Goal: Find specific page/section: Find specific page/section

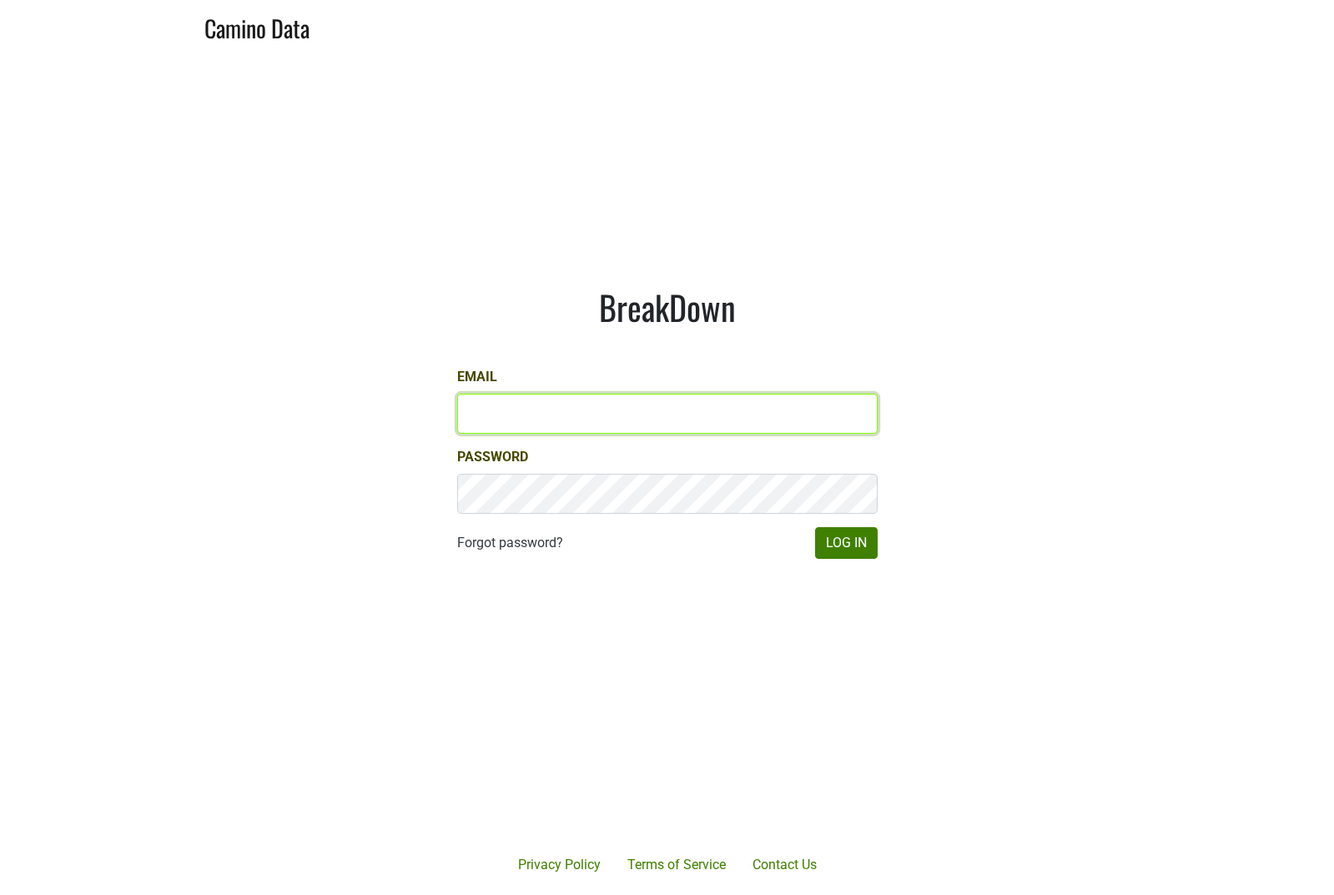
type input "[PERSON_NAME][EMAIL_ADDRESS][DOMAIN_NAME]"
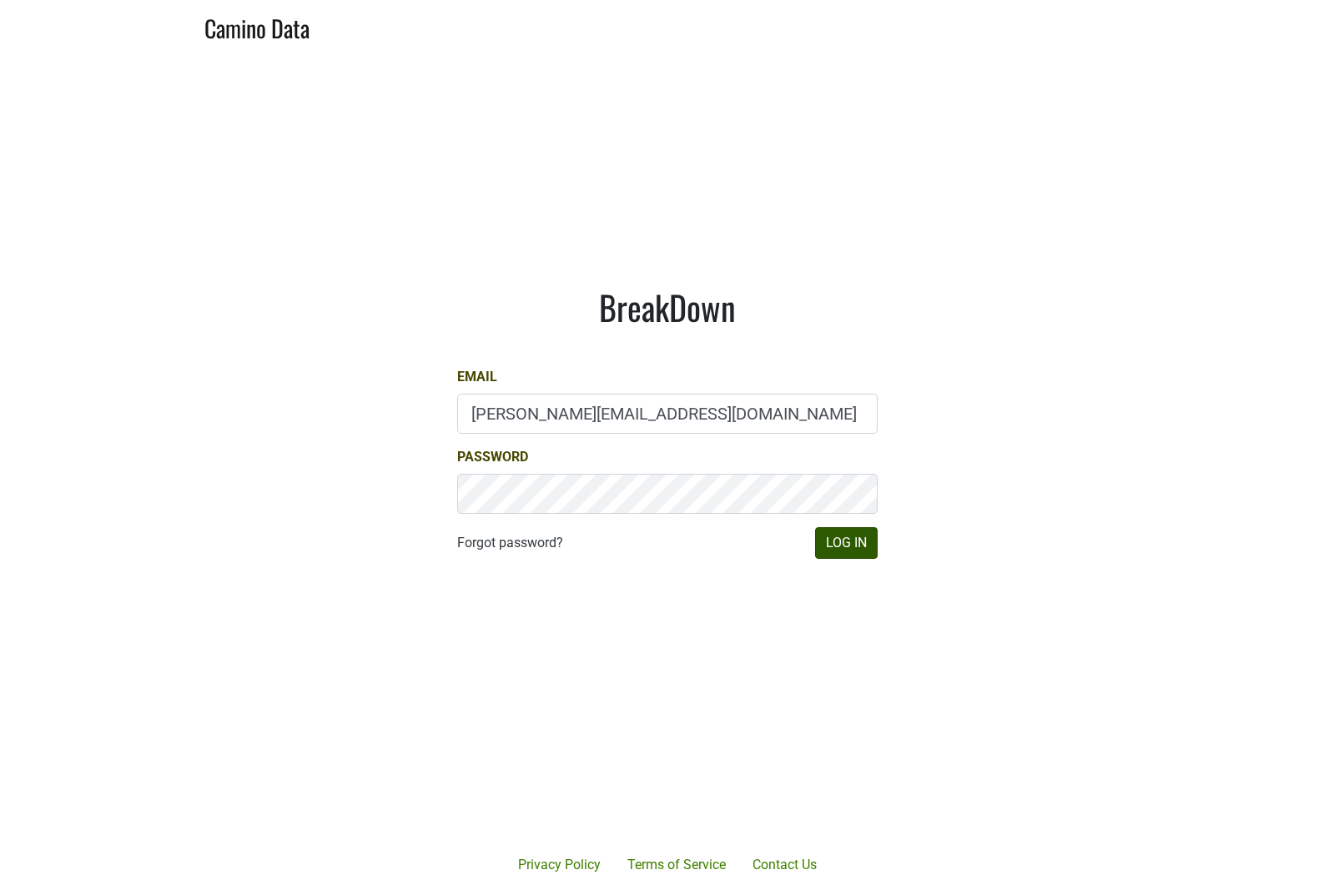
click at [859, 548] on button "Log In" at bounding box center [846, 543] width 63 height 32
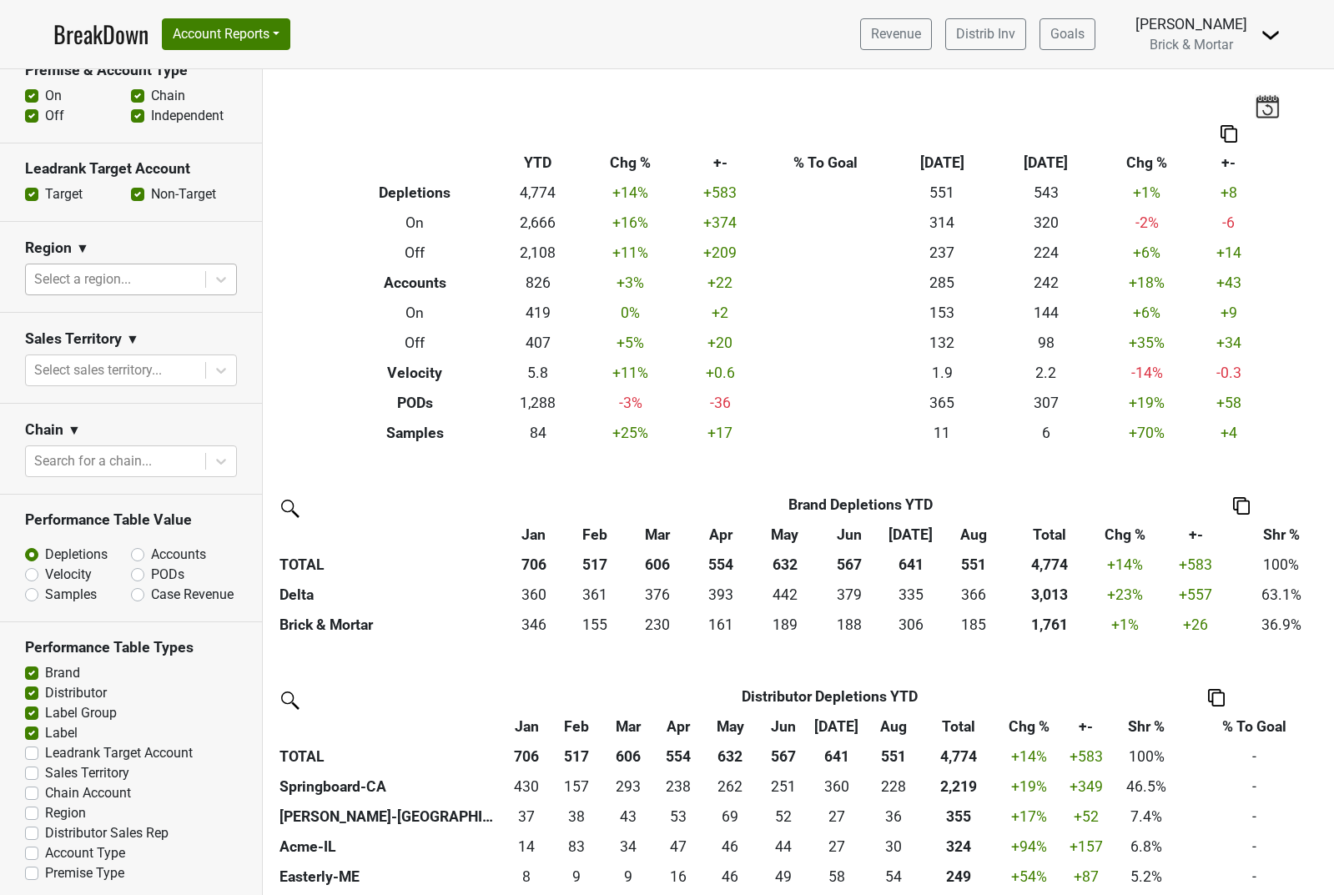
scroll to position [621, 0]
click at [105, 265] on div "Select a region..." at bounding box center [115, 280] width 179 height 30
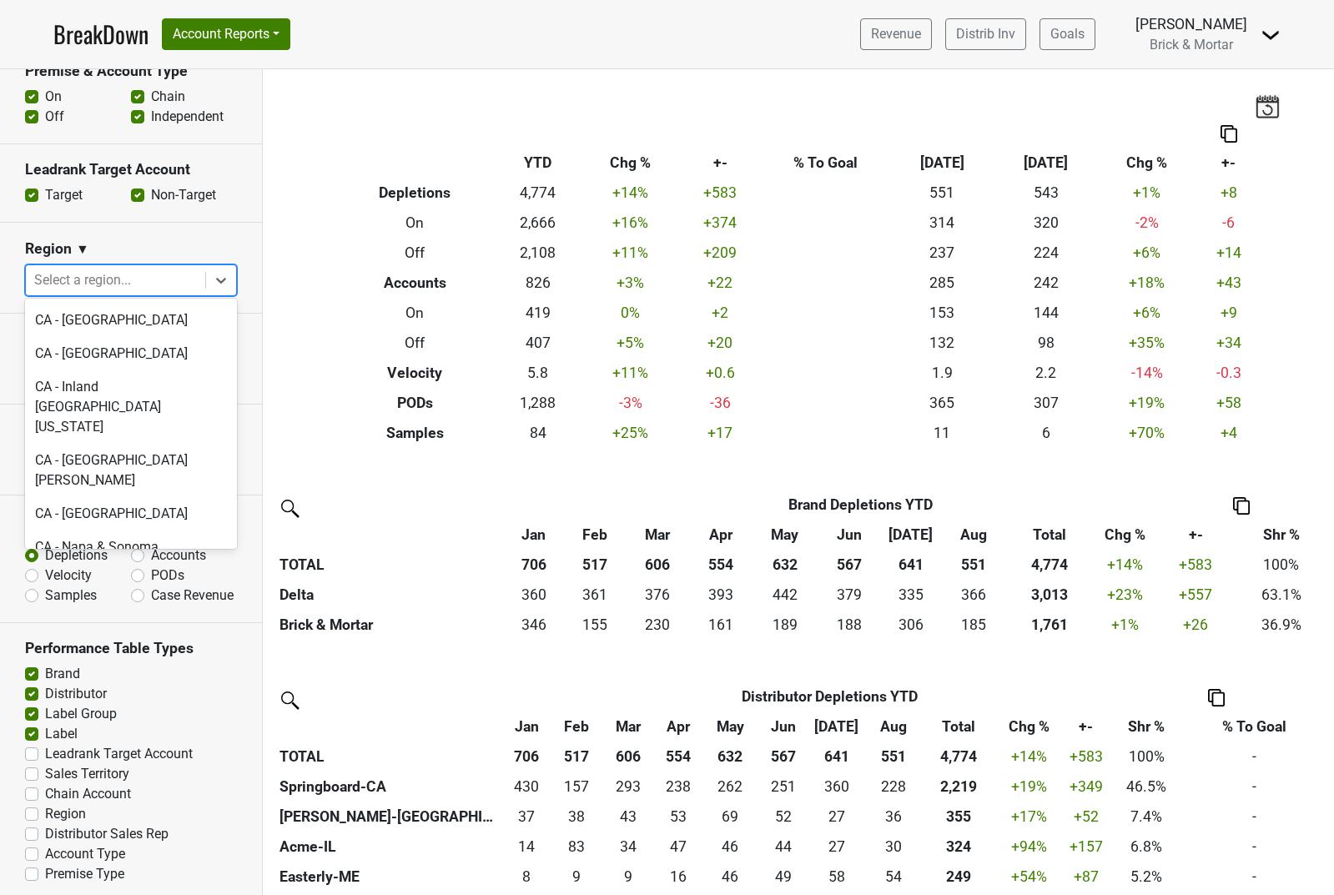
scroll to position [419, 0]
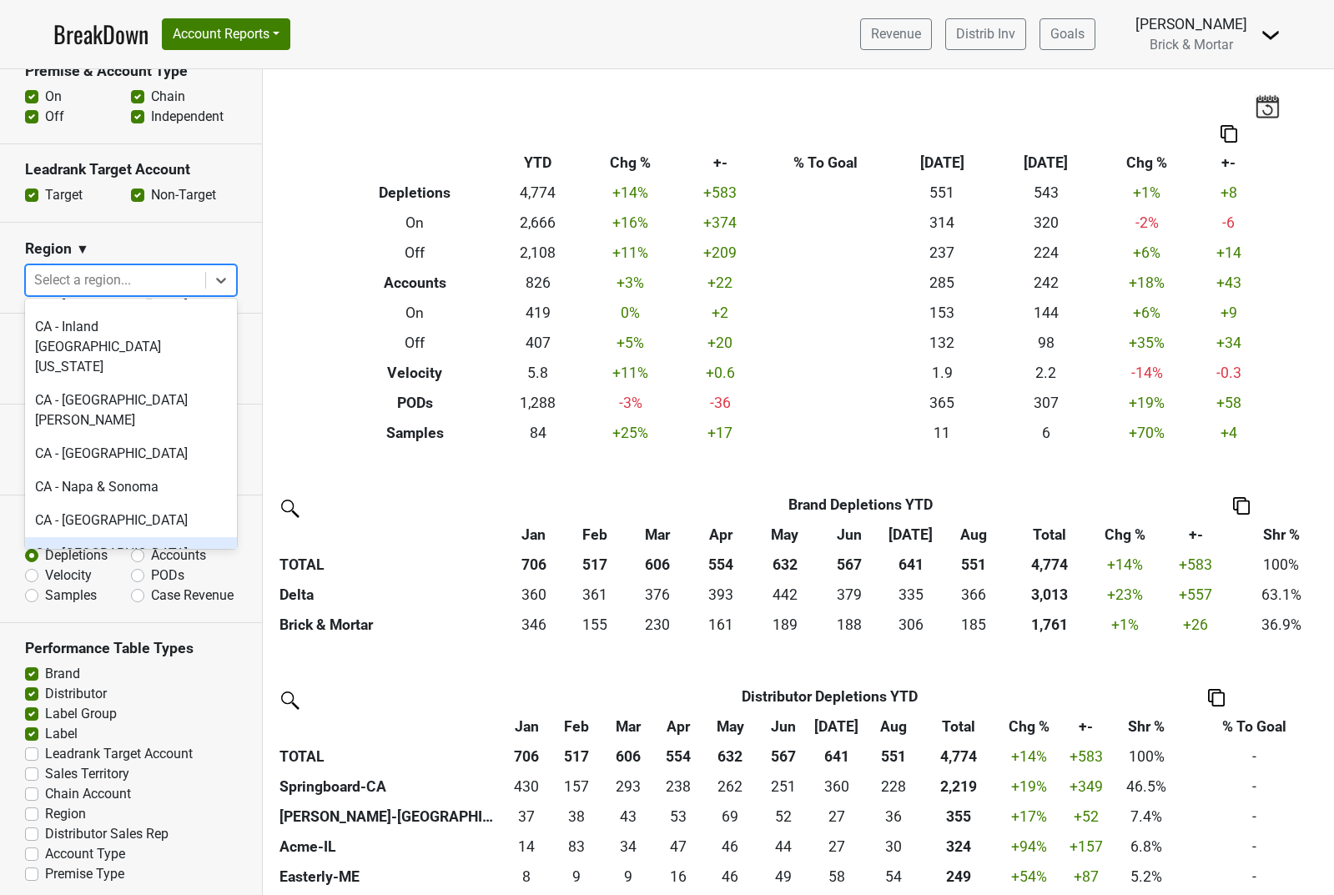
click at [134, 537] on div "CA - San Diego Area" at bounding box center [131, 553] width 212 height 33
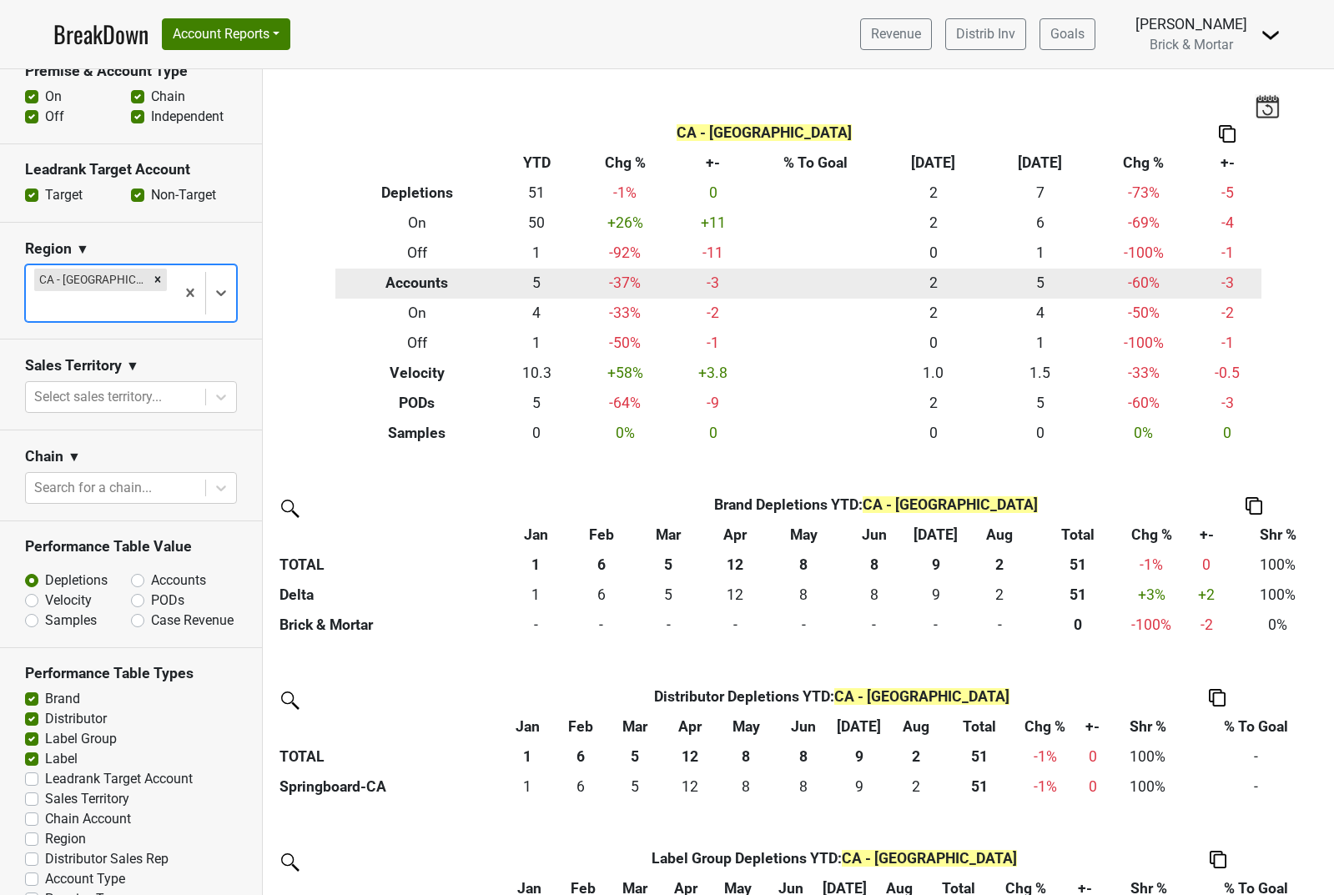
scroll to position [0, 0]
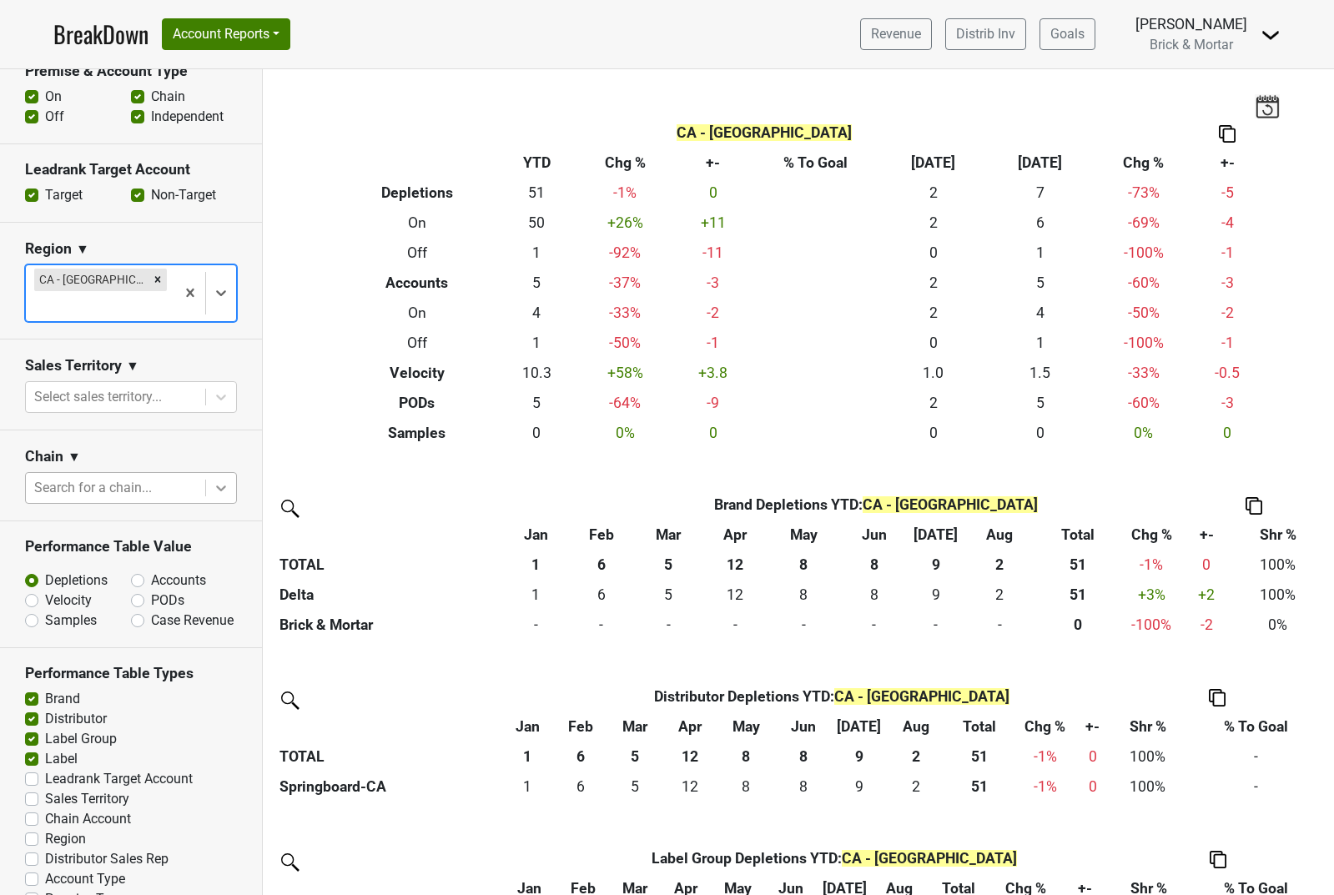
click at [228, 488] on icon at bounding box center [221, 488] width 17 height 17
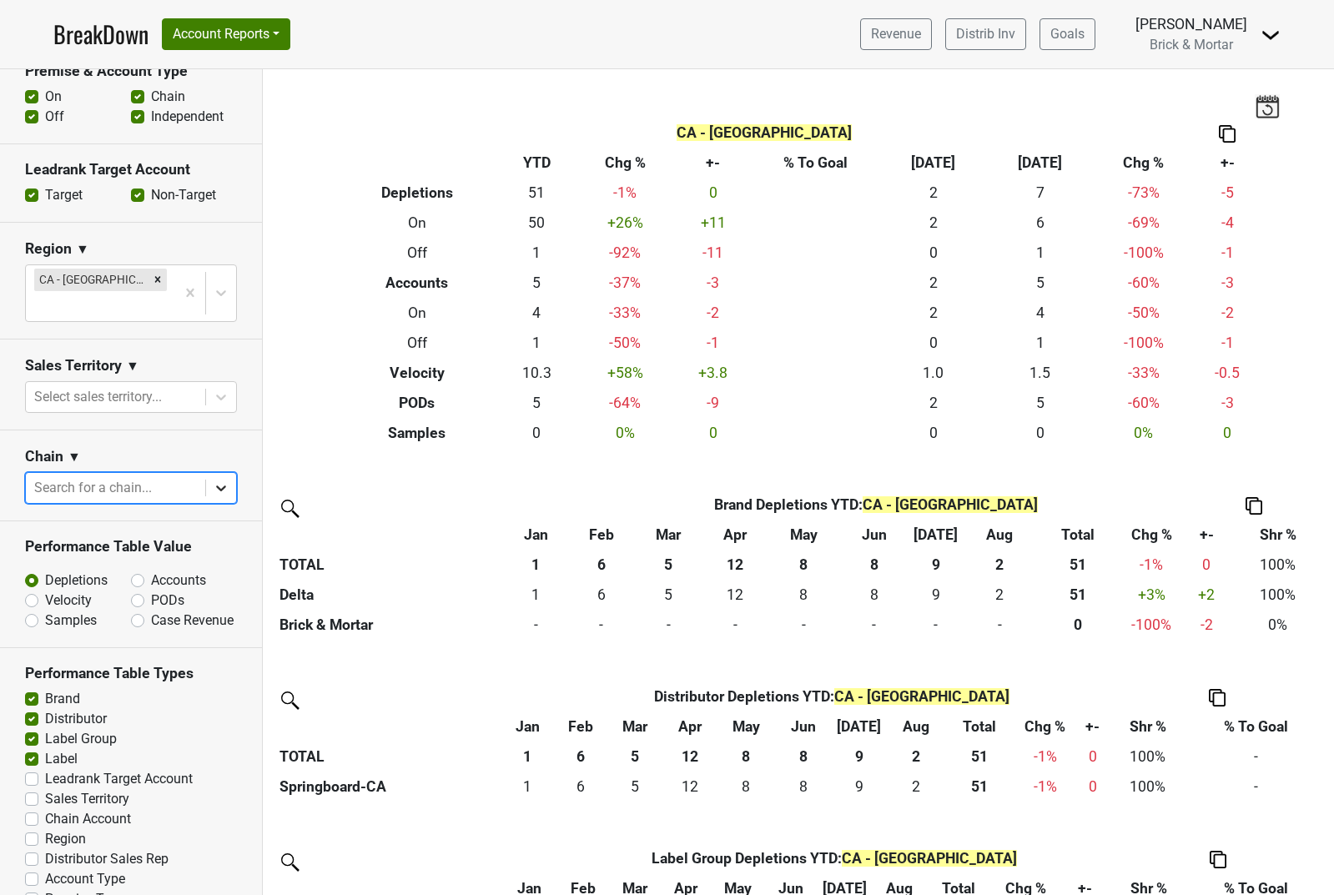
click at [228, 488] on icon at bounding box center [221, 488] width 17 height 17
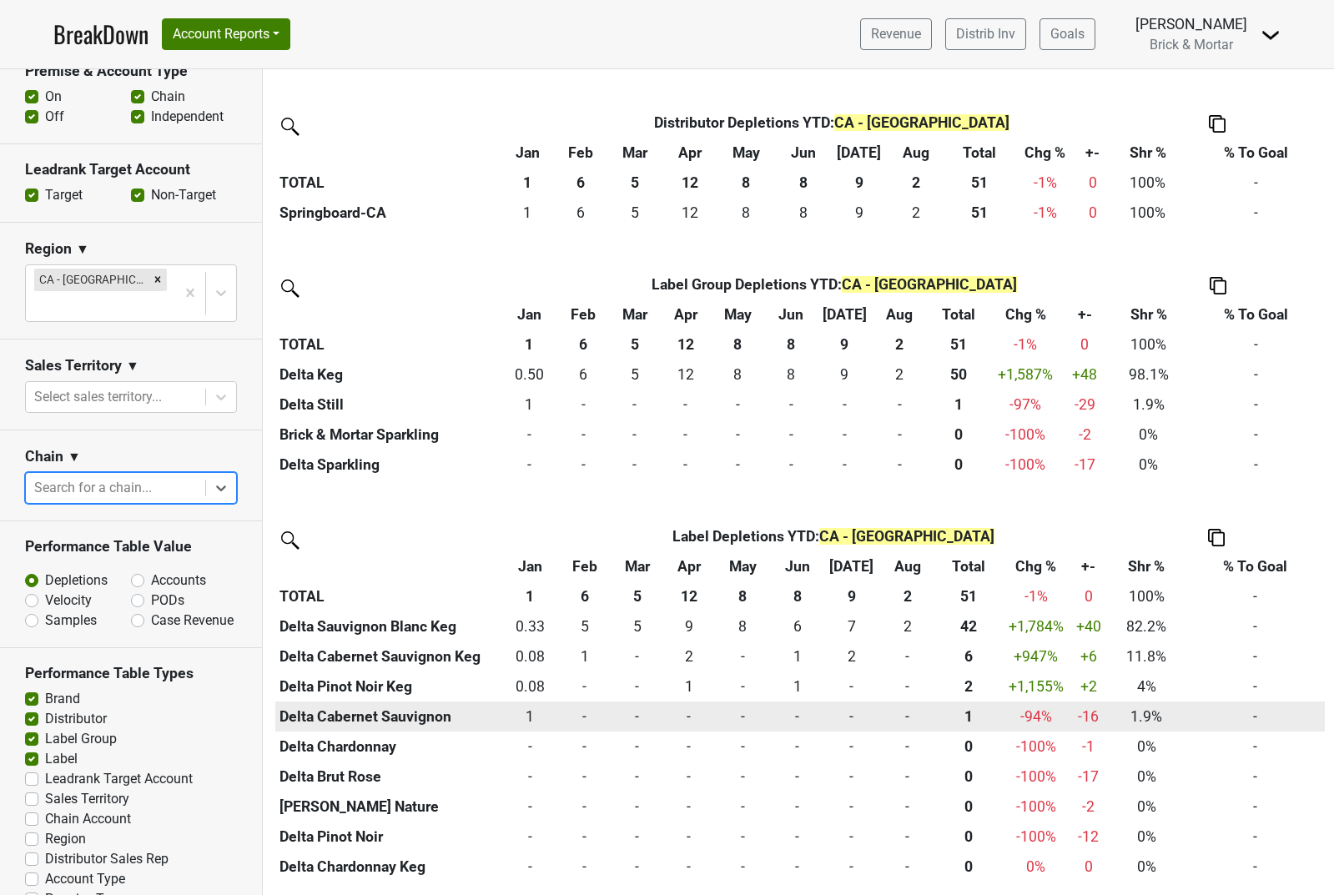
scroll to position [594, 0]
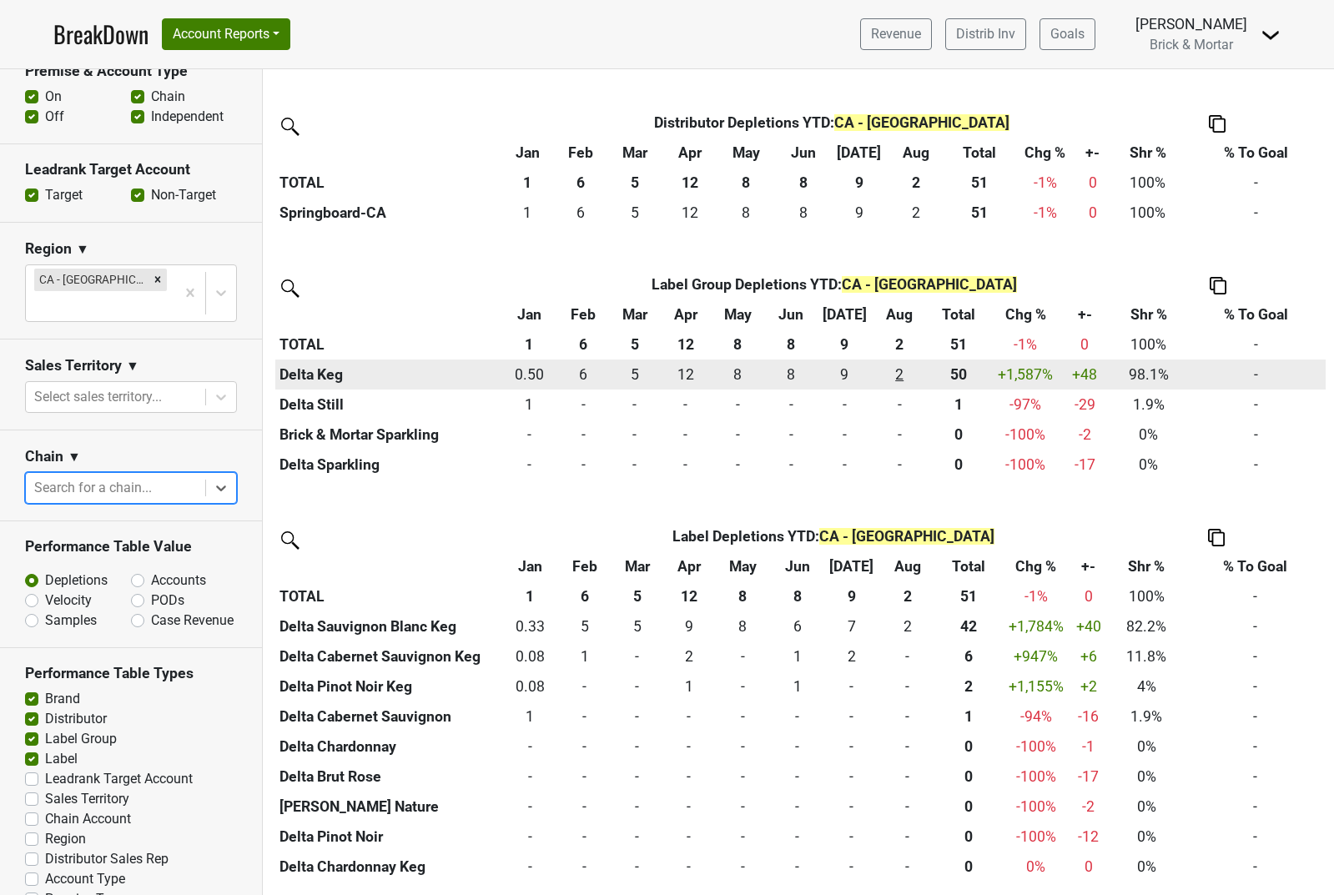
click at [889, 364] on div "2 2" at bounding box center [899, 375] width 45 height 22
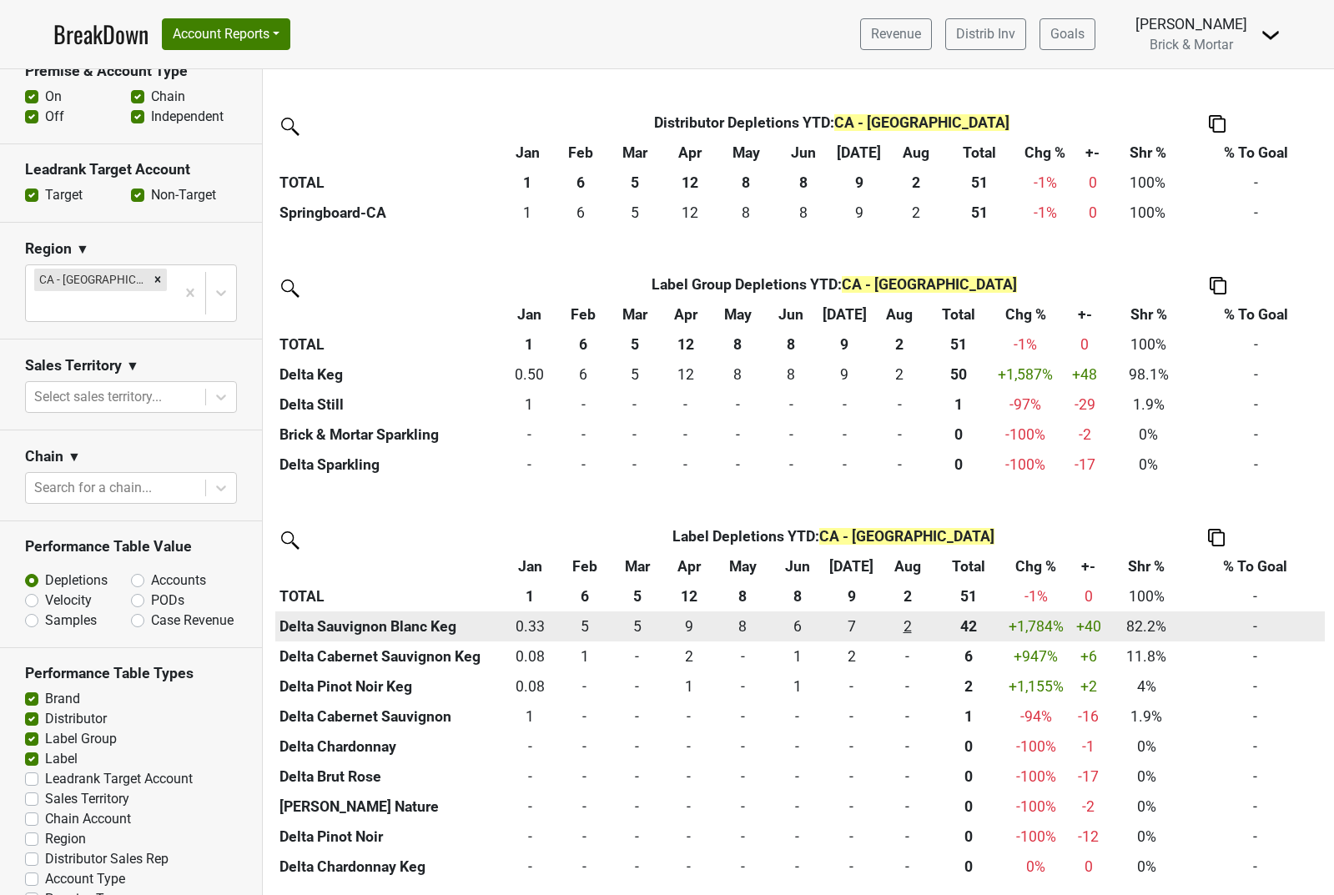
click at [904, 623] on div "2 2" at bounding box center [908, 627] width 48 height 22
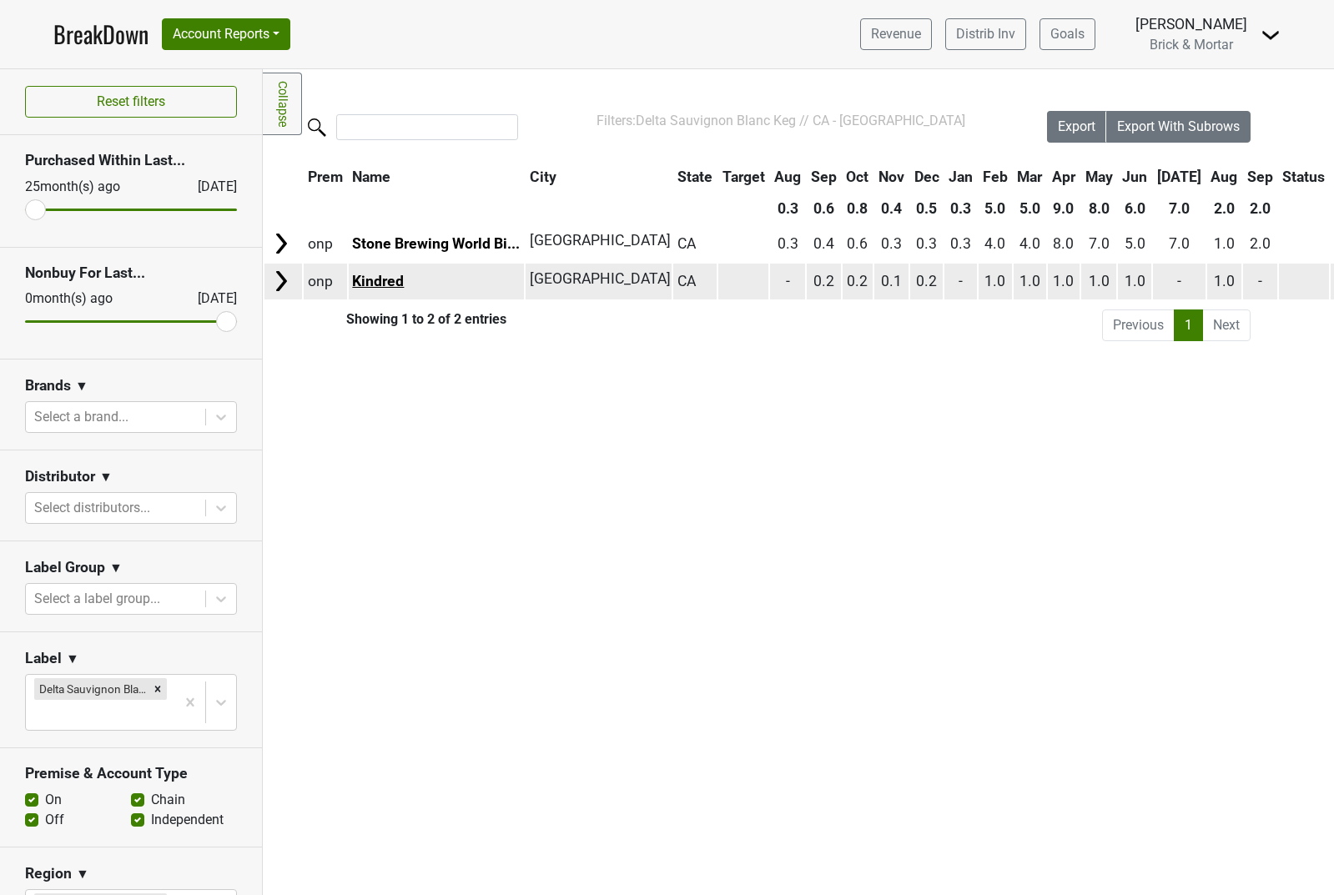
click at [392, 287] on link "Kindred" at bounding box center [378, 281] width 52 height 17
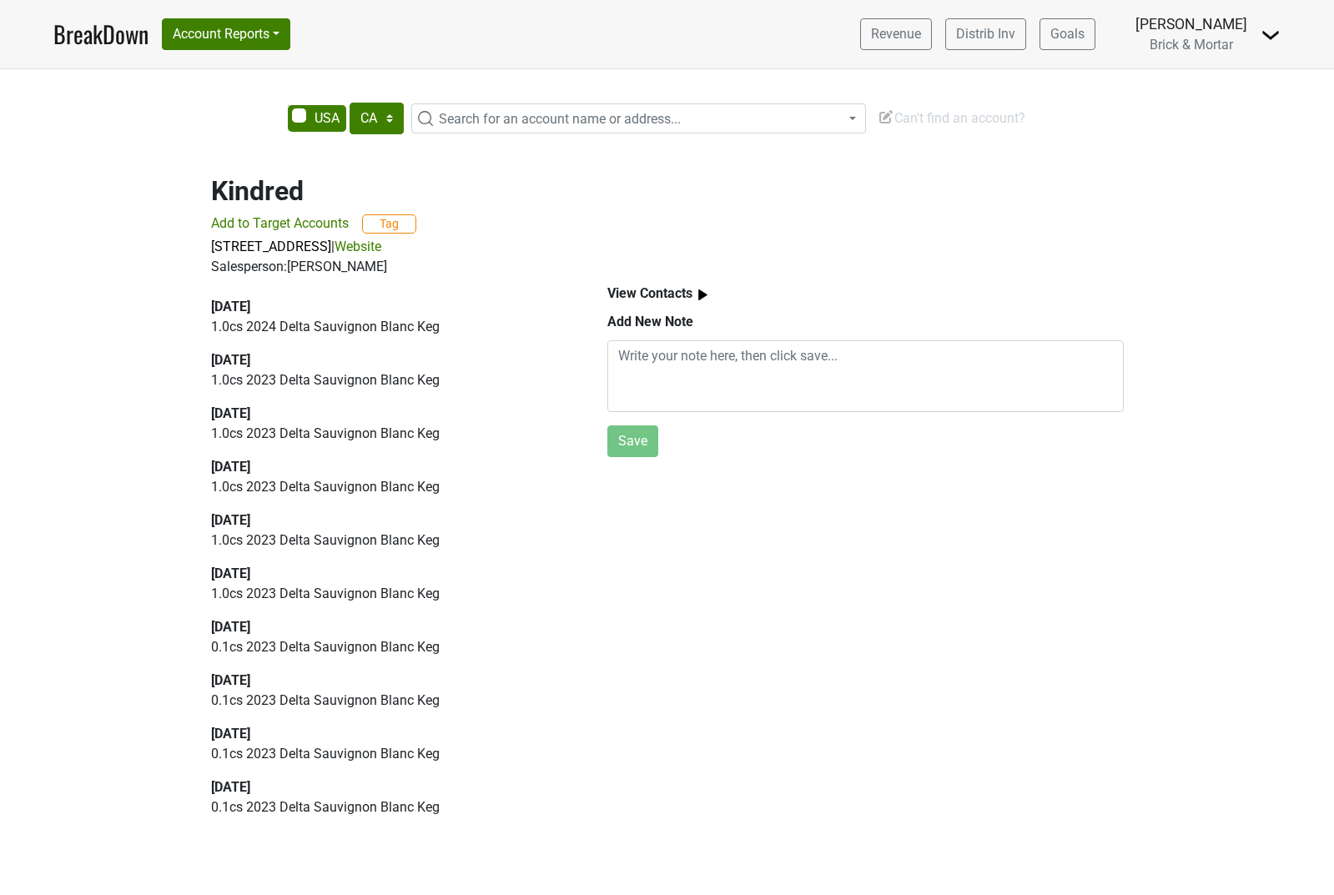
select select "CA"
click at [241, 184] on h2 "Kindred" at bounding box center [667, 191] width 913 height 32
click at [242, 184] on h2 "Kindred" at bounding box center [667, 191] width 913 height 32
copy h2 "Kindred"
